Goal: Information Seeking & Learning: Learn about a topic

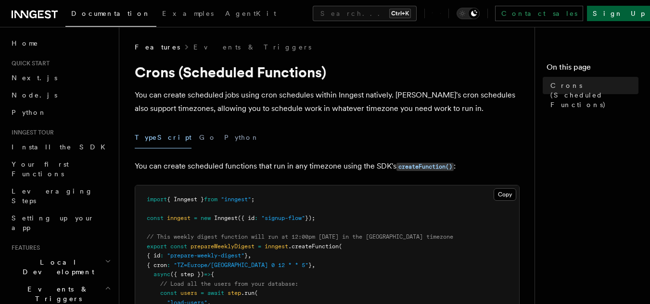
click at [630, 12] on link "Sign Up" at bounding box center [618, 13] width 63 height 15
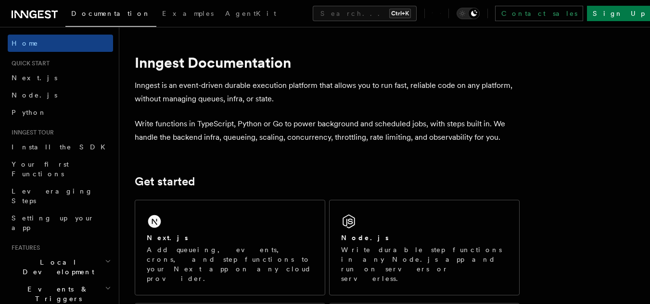
click at [210, 239] on div "Next.js" at bounding box center [230, 238] width 166 height 10
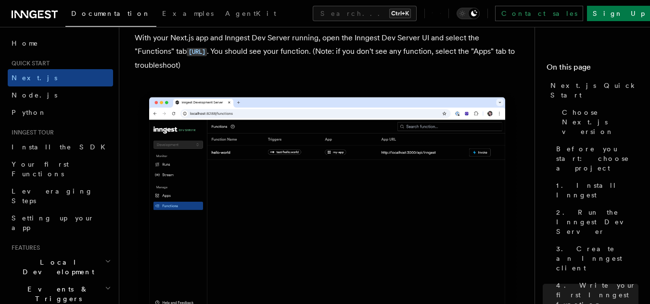
scroll to position [2296, 0]
